Goal: Task Accomplishment & Management: Use online tool/utility

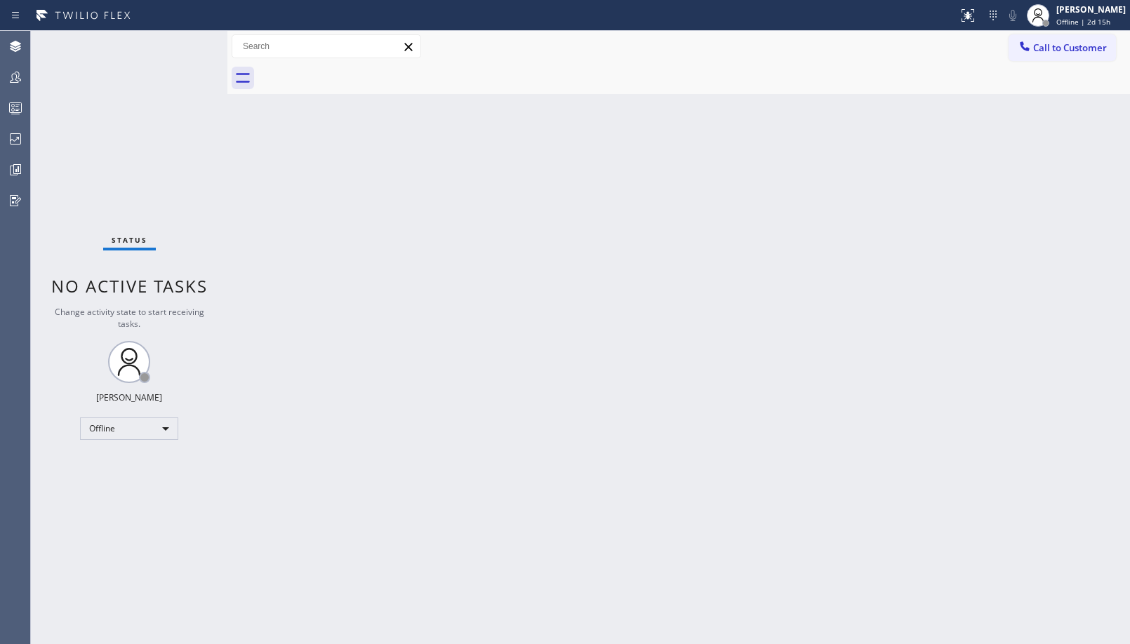
click at [125, 418] on div "Status No active tasks Change activity state to start receiving tasks. Ambrosio…" at bounding box center [129, 337] width 197 height 613
click at [132, 429] on div "Offline" at bounding box center [129, 429] width 98 height 22
click at [135, 479] on li "Unavailable" at bounding box center [128, 483] width 95 height 17
click at [19, 77] on icon at bounding box center [15, 77] width 17 height 17
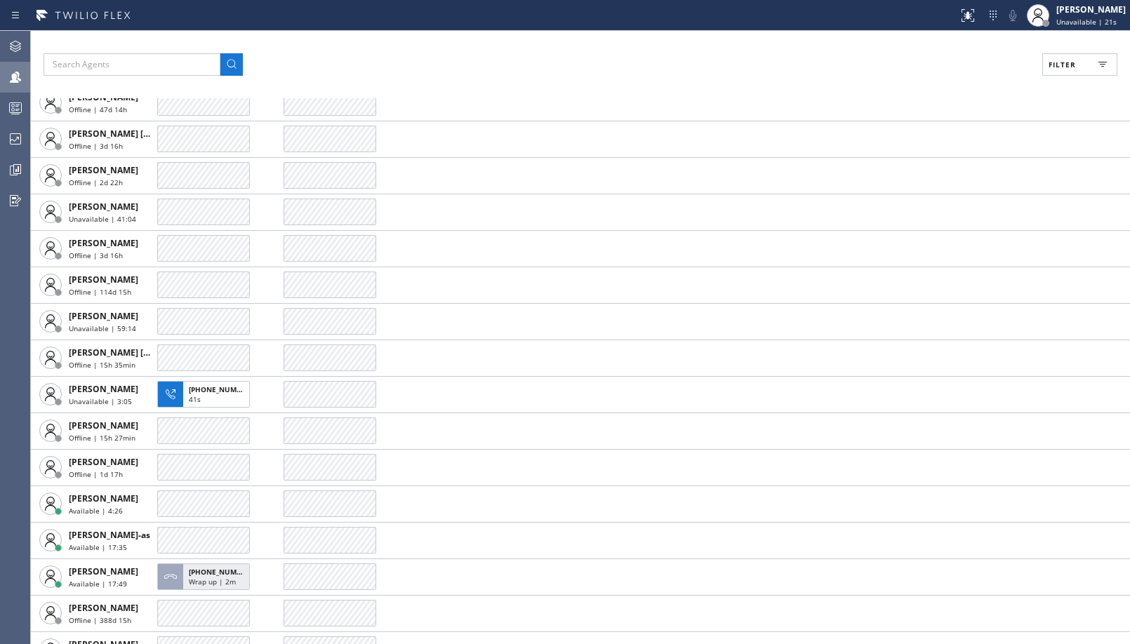
scroll to position [1123, 0]
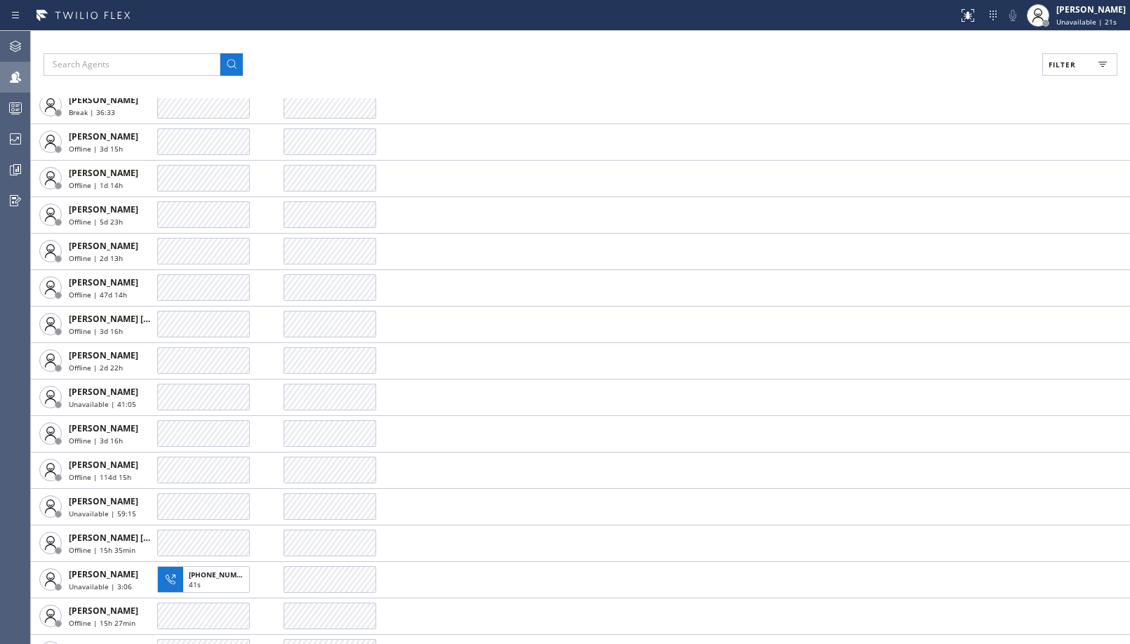
click at [1048, 71] on button "Filter" at bounding box center [1079, 64] width 75 height 22
click at [924, 189] on input "Unavailable" at bounding box center [925, 188] width 17 height 17
checkbox input "true"
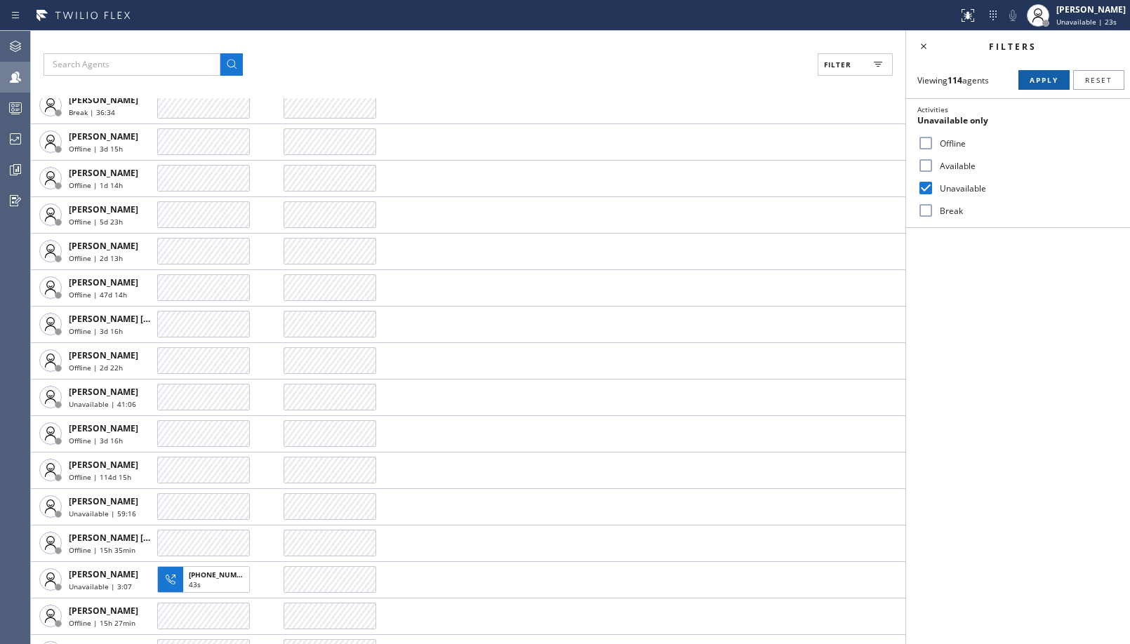
click at [1037, 87] on button "Apply" at bounding box center [1043, 80] width 51 height 20
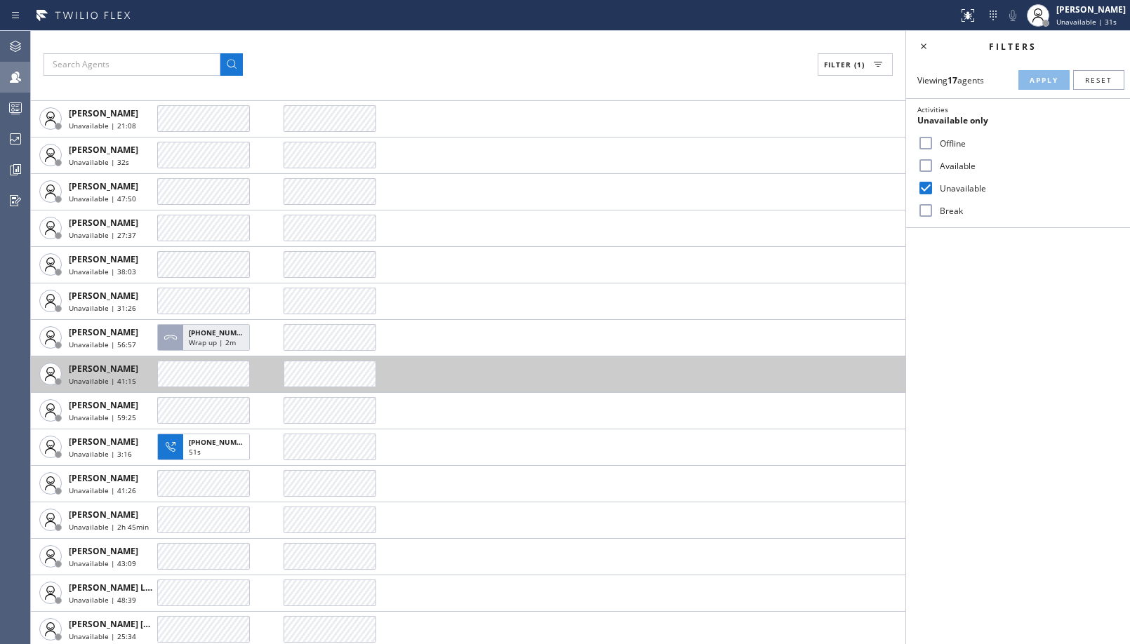
scroll to position [92, 0]
